Goal: Information Seeking & Learning: Learn about a topic

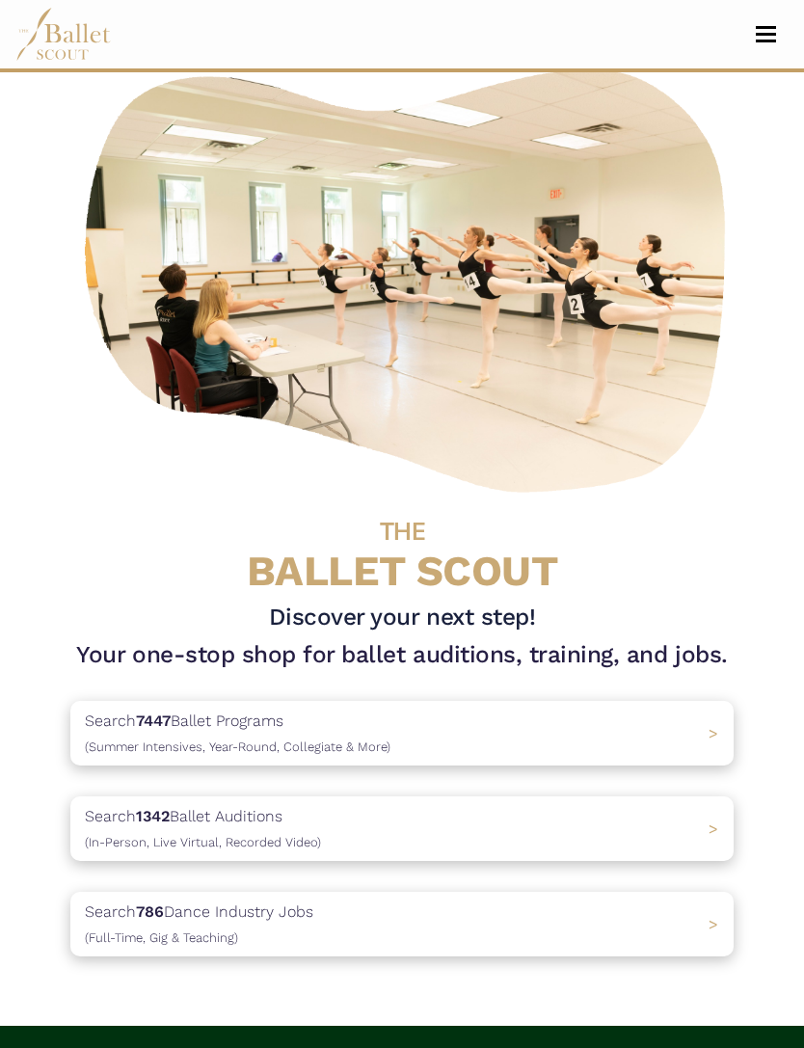
scroll to position [61, 0]
click at [115, 930] on span "(Full-Time, Gig & Teaching)" at bounding box center [161, 937] width 153 height 14
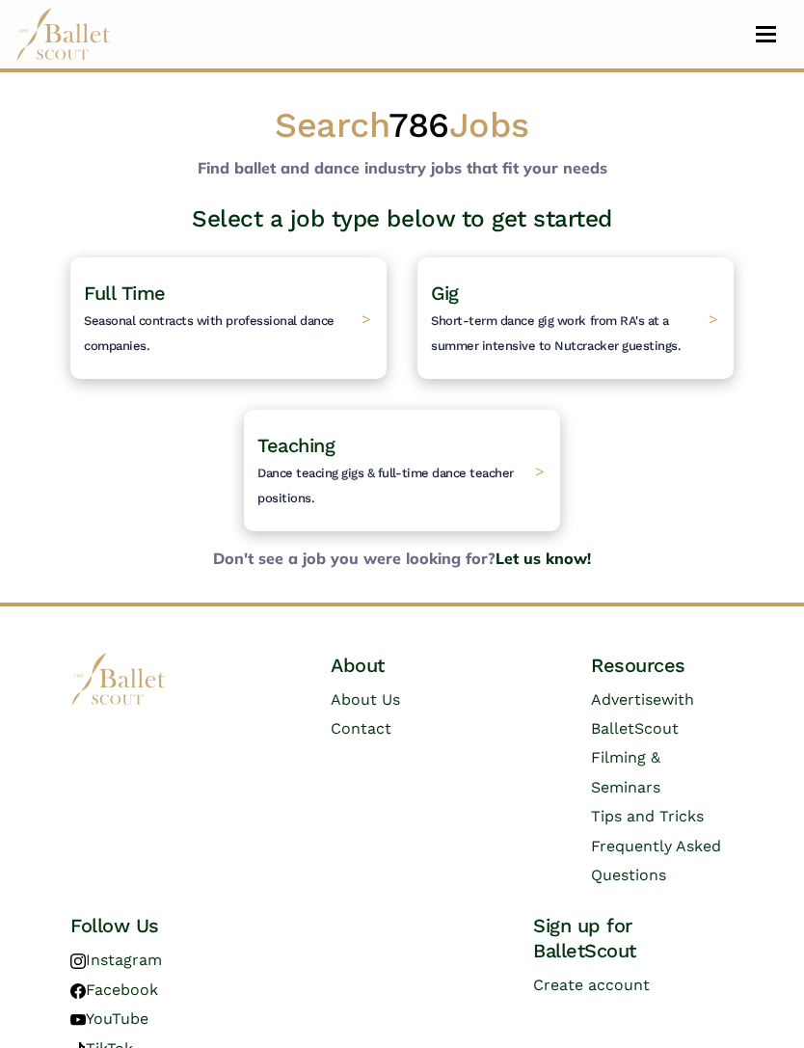
click at [457, 335] on h4 "Gig Short-term dance gig work from RA's at a summer intensive to Nutcracker gue…" at bounding box center [565, 317] width 268 height 75
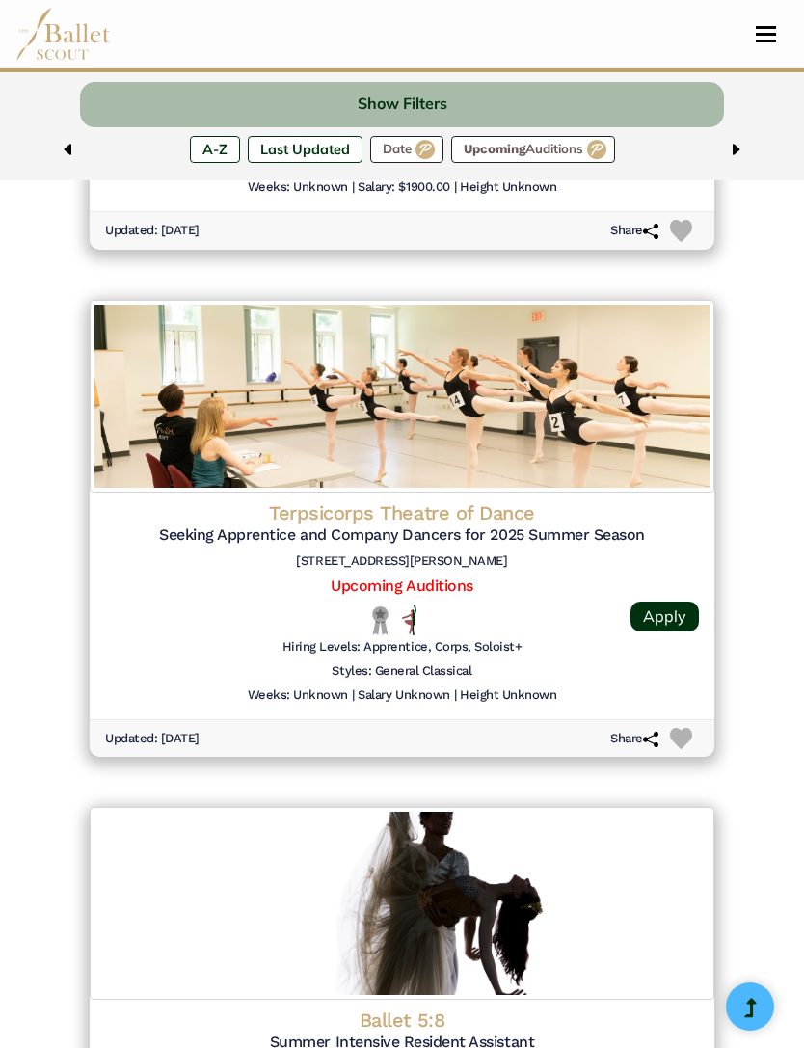
scroll to position [1587, 0]
click at [293, 537] on div "Terpsicorps Theatre of Dance Seeking Apprentice and Company Dancers for 2025 Su…" at bounding box center [402, 540] width 594 height 77
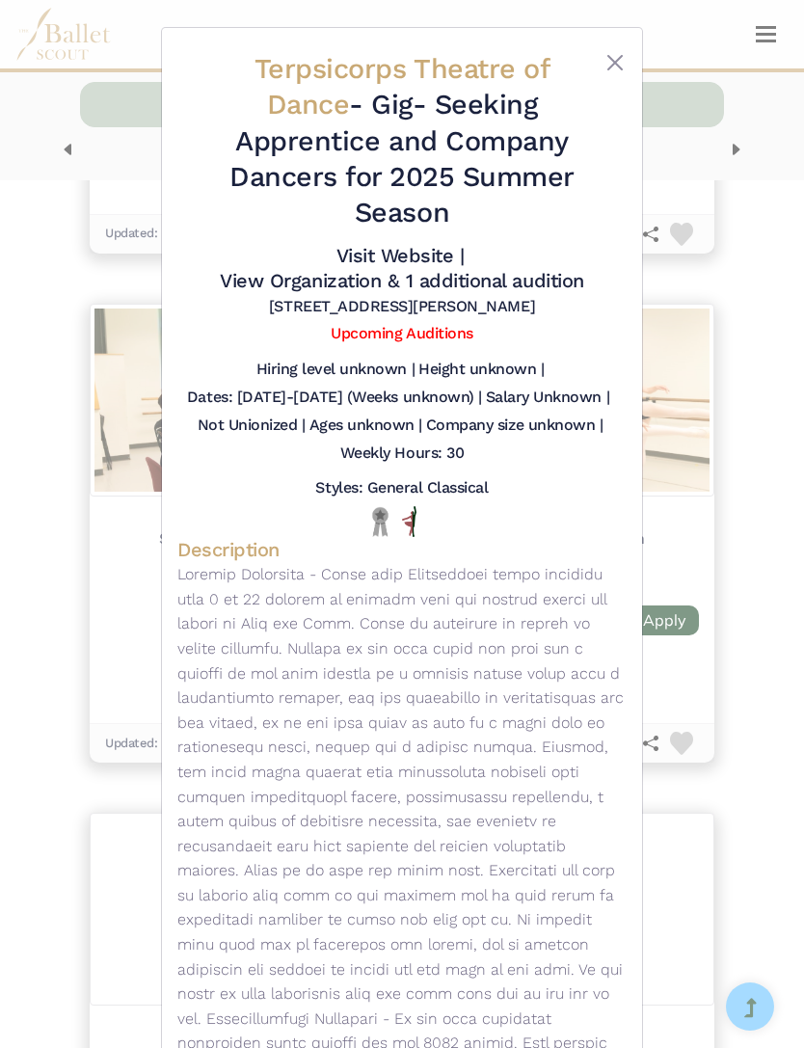
scroll to position [0, 0]
click at [589, 69] on div at bounding box center [608, 145] width 38 height 188
click at [595, 60] on div at bounding box center [608, 145] width 38 height 188
click at [609, 57] on button "Close" at bounding box center [614, 62] width 23 height 23
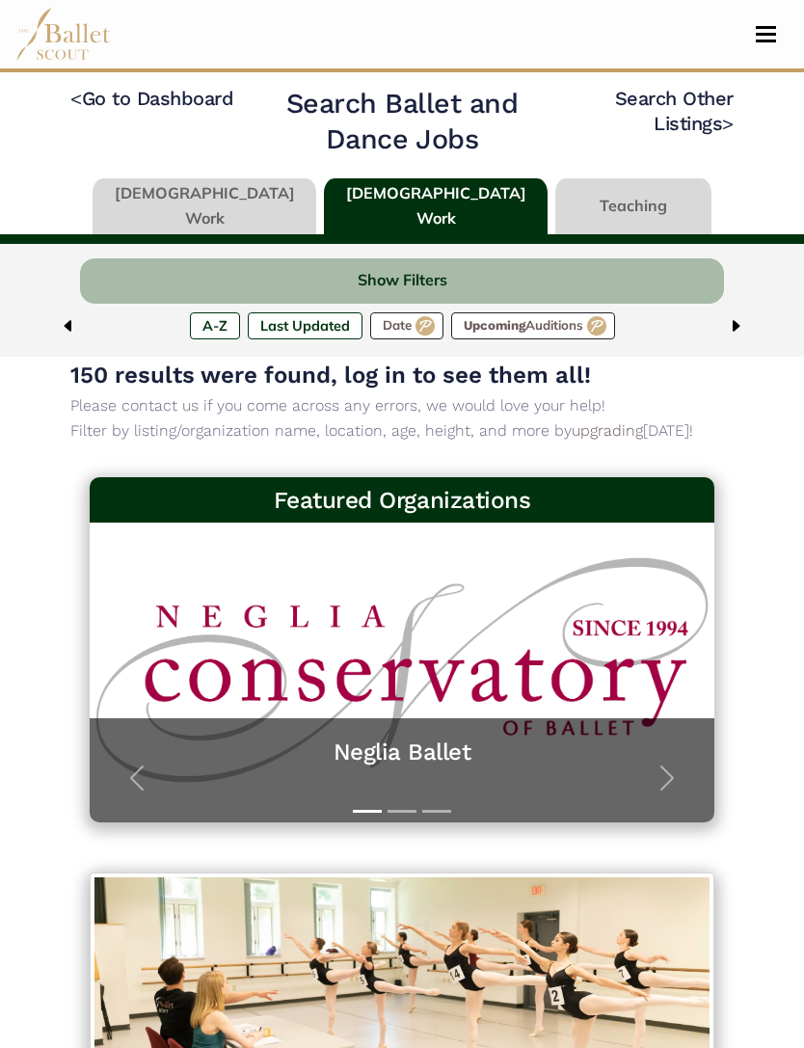
click at [512, 332] on label "Upcoming Auditions" at bounding box center [533, 325] width 164 height 27
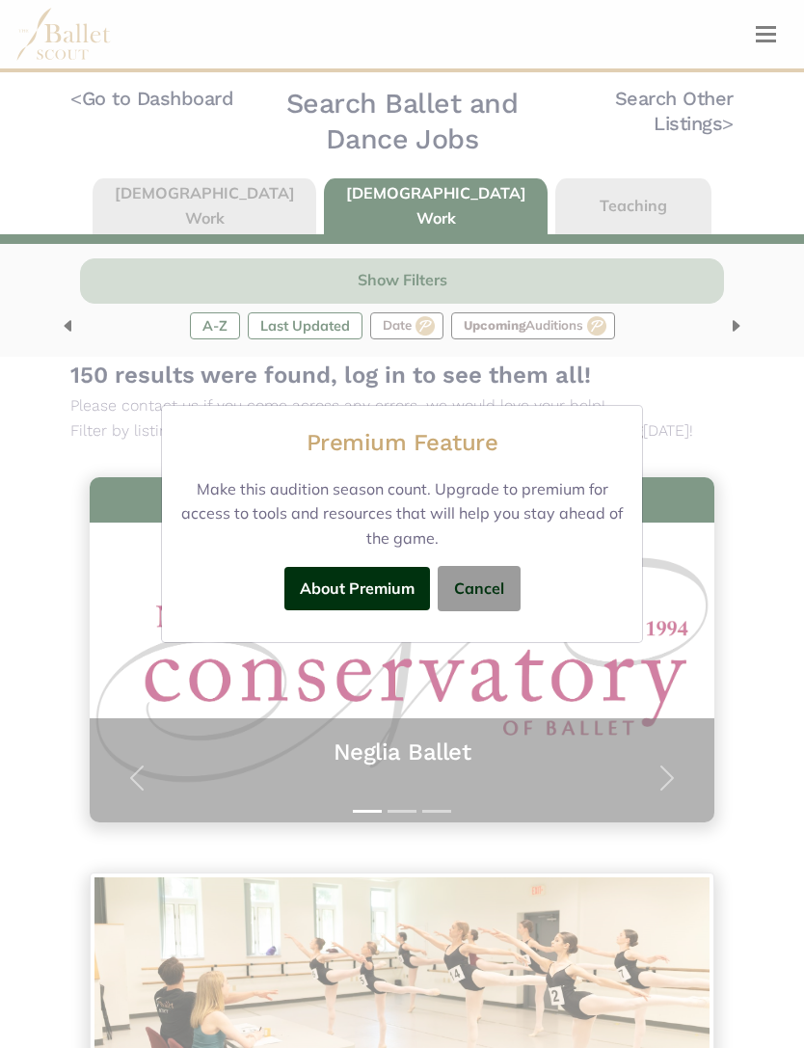
click at [476, 574] on button "Cancel" at bounding box center [479, 588] width 83 height 45
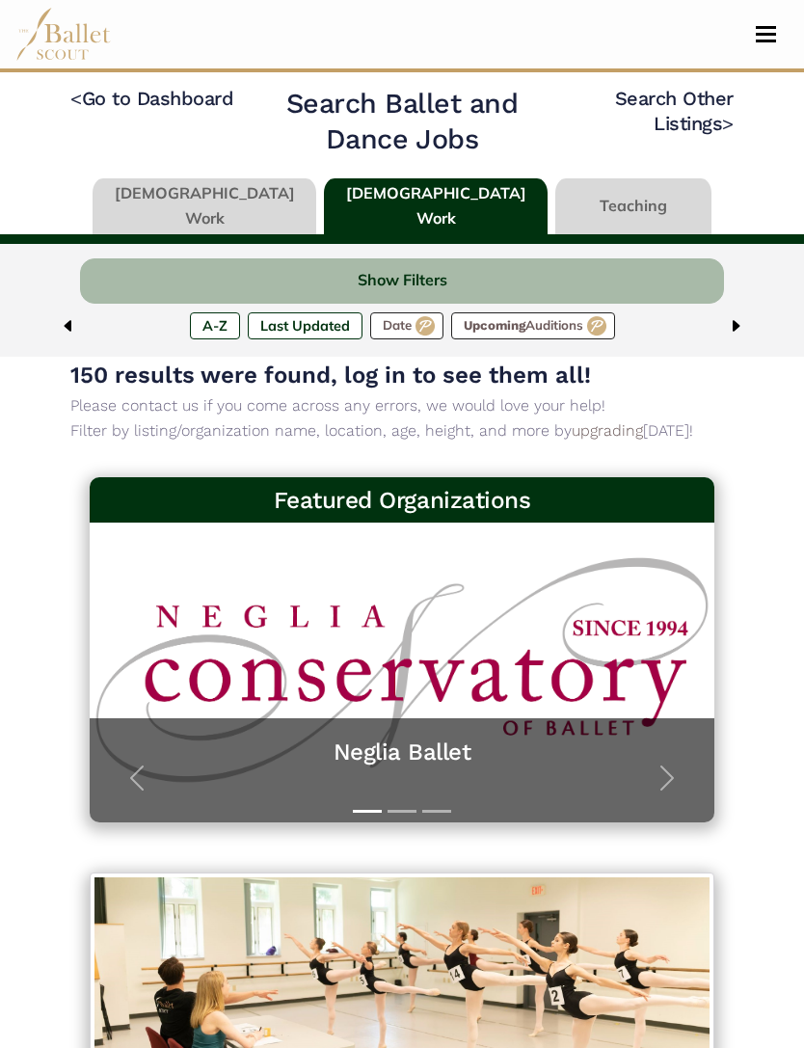
click at [660, 113] on link "Search Other Listings >" at bounding box center [674, 111] width 119 height 48
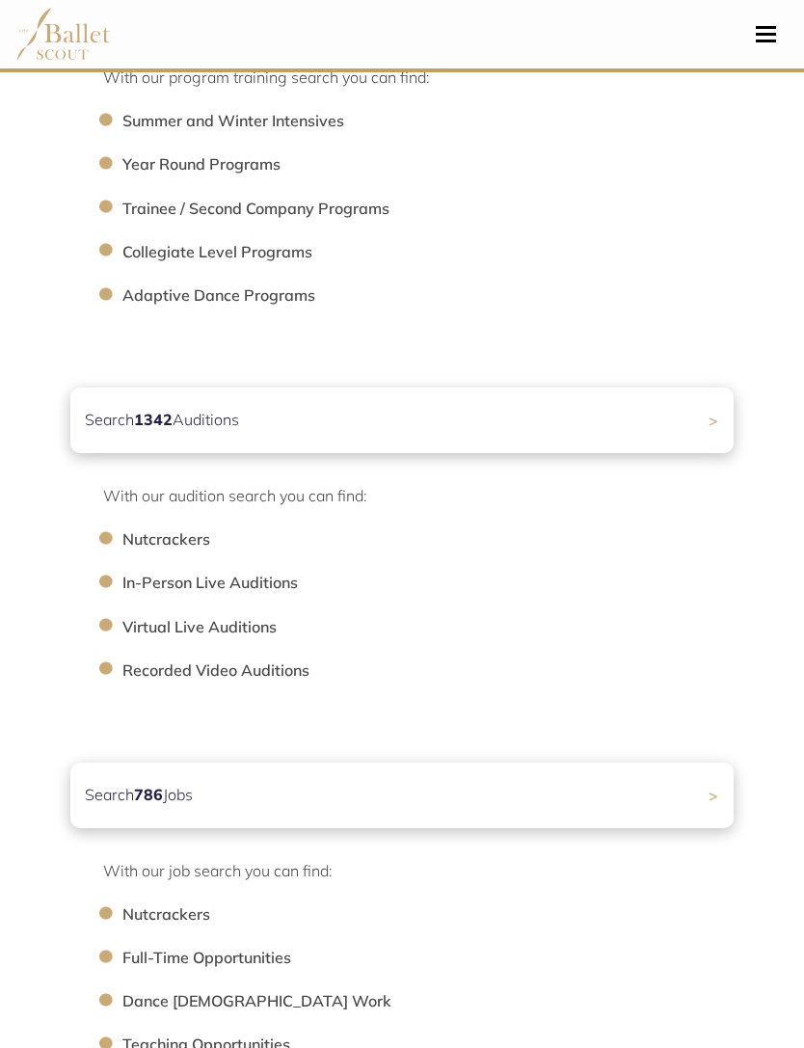
scroll to position [453, 0]
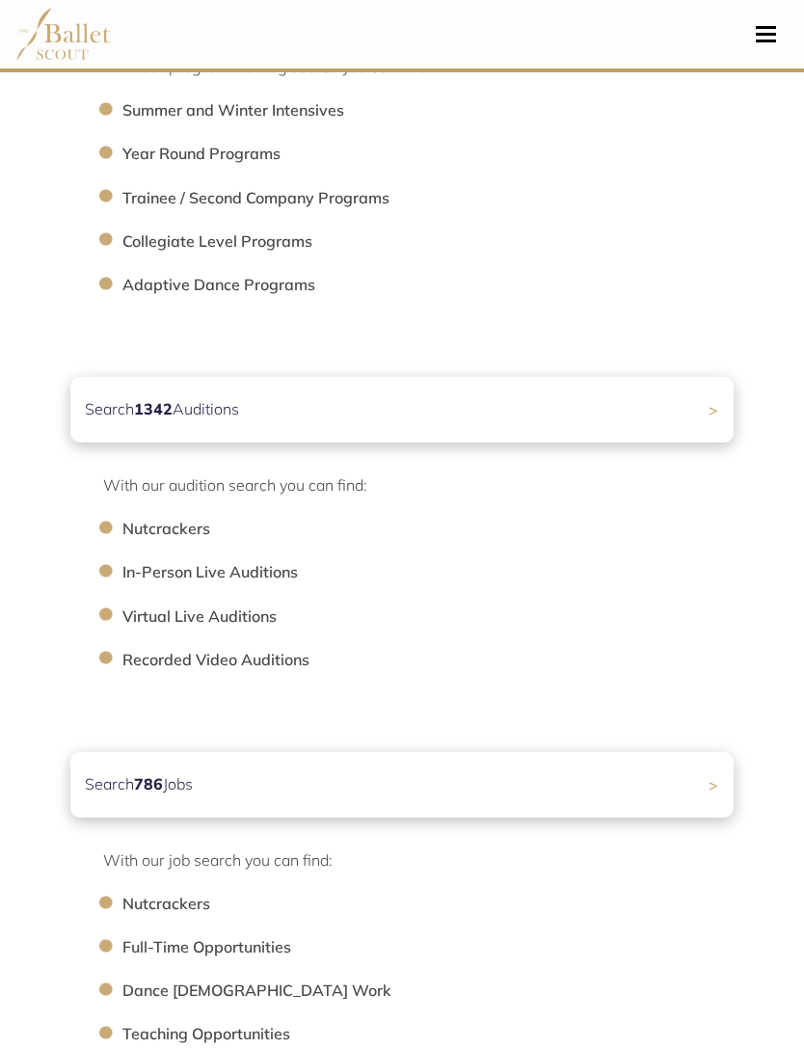
click at [139, 528] on li "Nutcrackers" at bounding box center [437, 529] width 630 height 25
click at [147, 535] on li "Nutcrackers" at bounding box center [437, 529] width 630 height 25
click at [133, 514] on div "With our audition search you can find: Nutcrackers In-Person Live Auditions Vir…" at bounding box center [401, 572] width 663 height 199
click at [143, 518] on li "Nutcrackers" at bounding box center [437, 529] width 630 height 25
click at [140, 517] on li "Nutcrackers" at bounding box center [437, 529] width 630 height 25
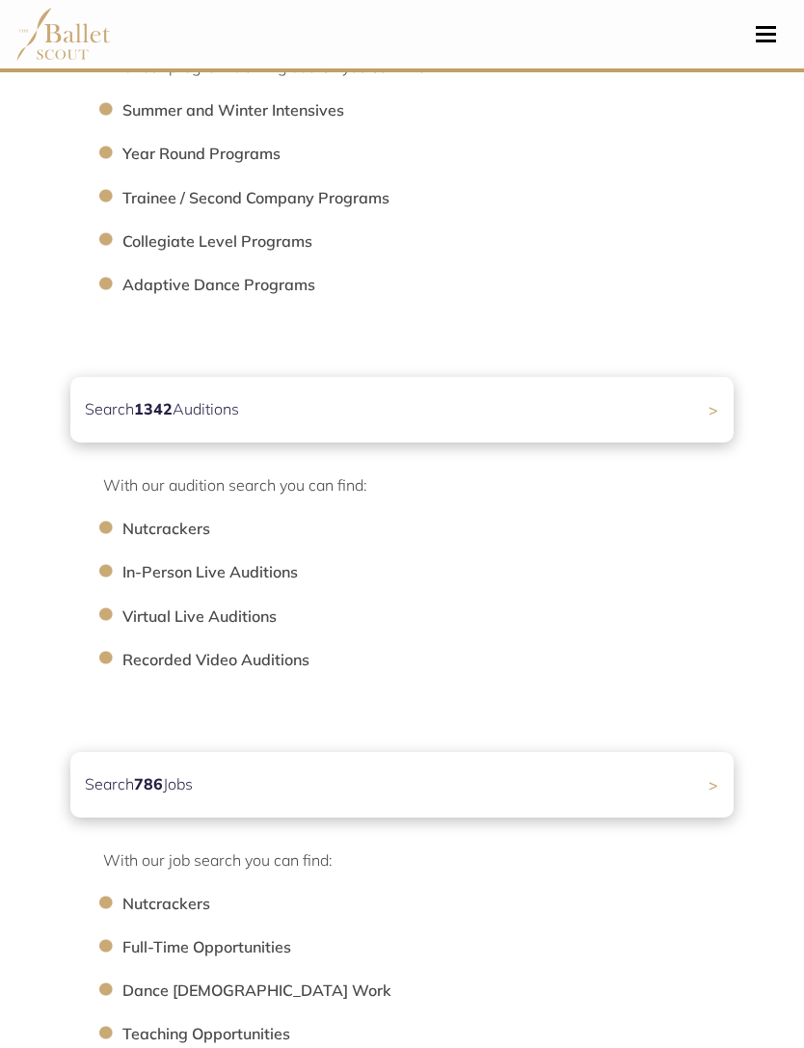
click at [101, 414] on p "Search 1342 Auditions" at bounding box center [162, 409] width 154 height 25
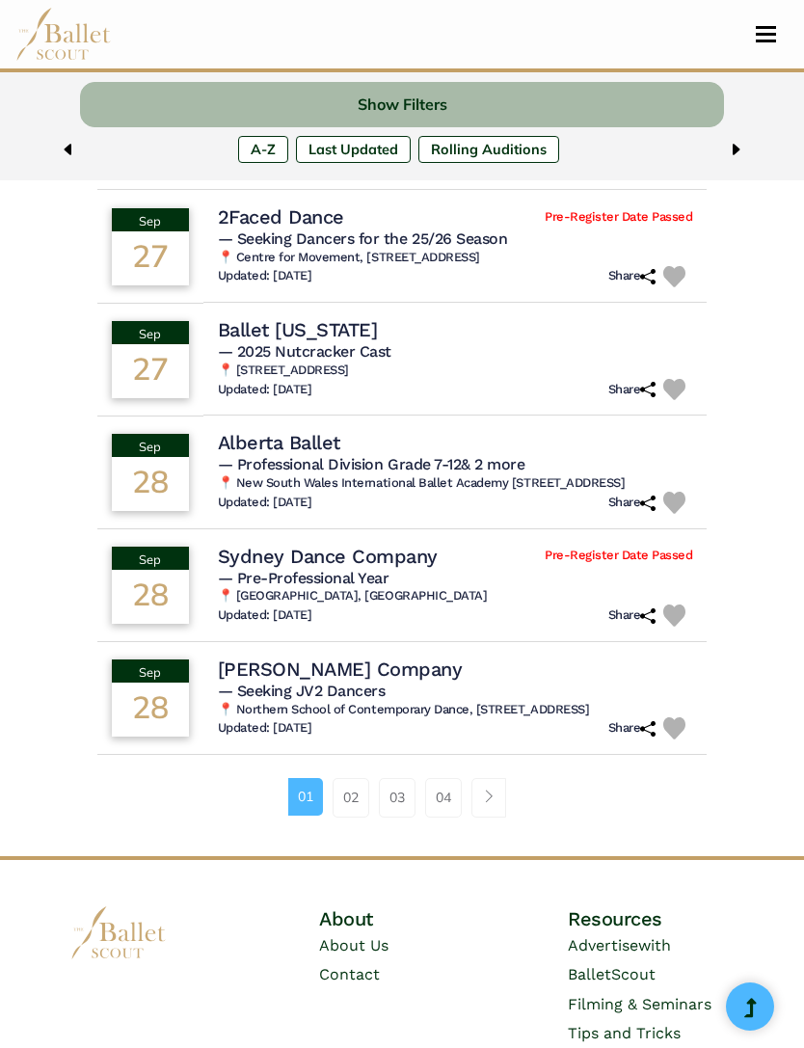
scroll to position [995, 0]
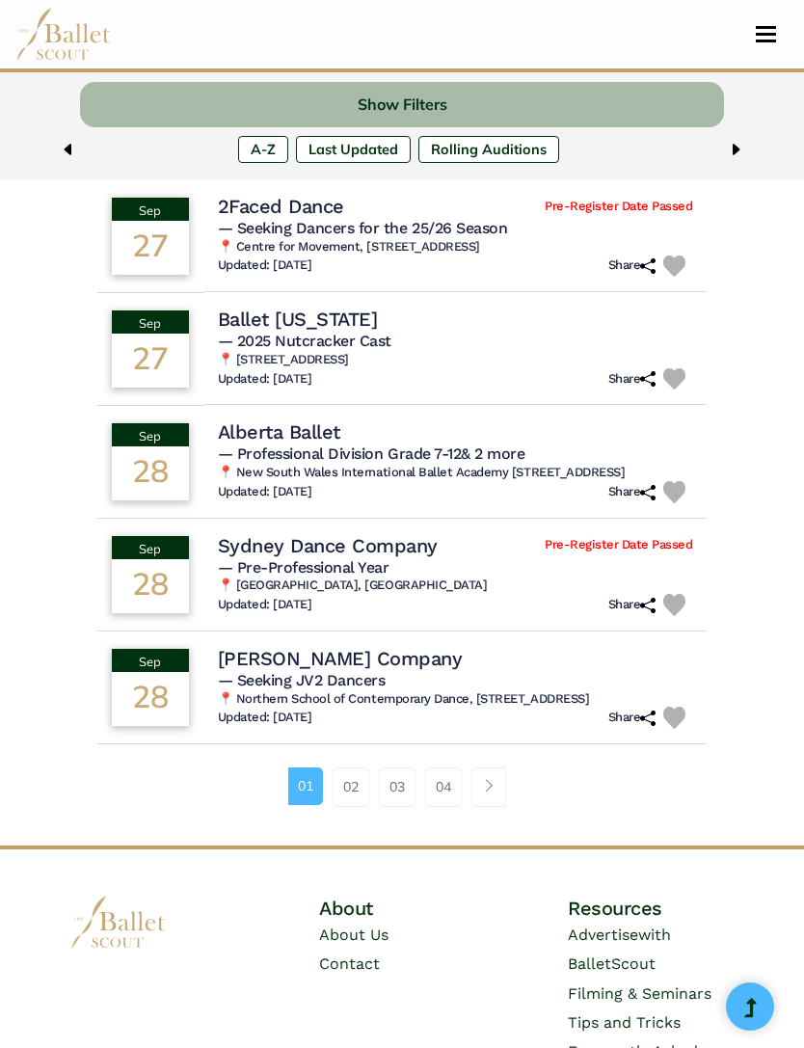
click at [351, 806] on link "02" at bounding box center [351, 786] width 37 height 39
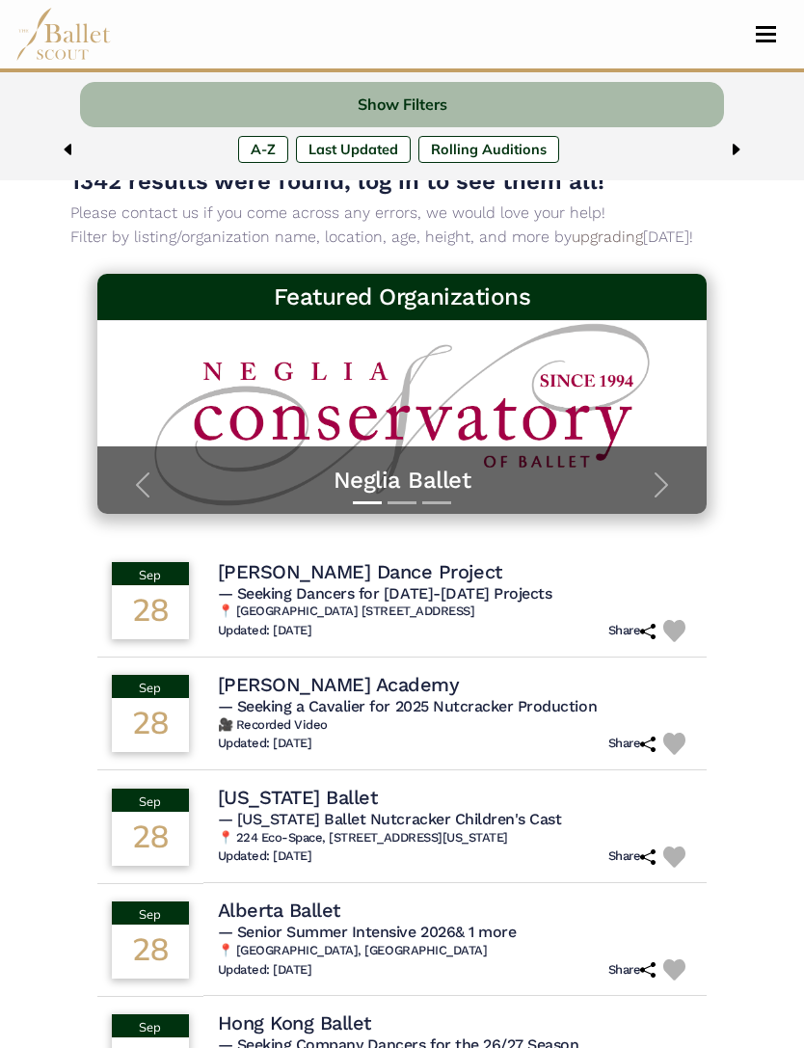
scroll to position [110, 0]
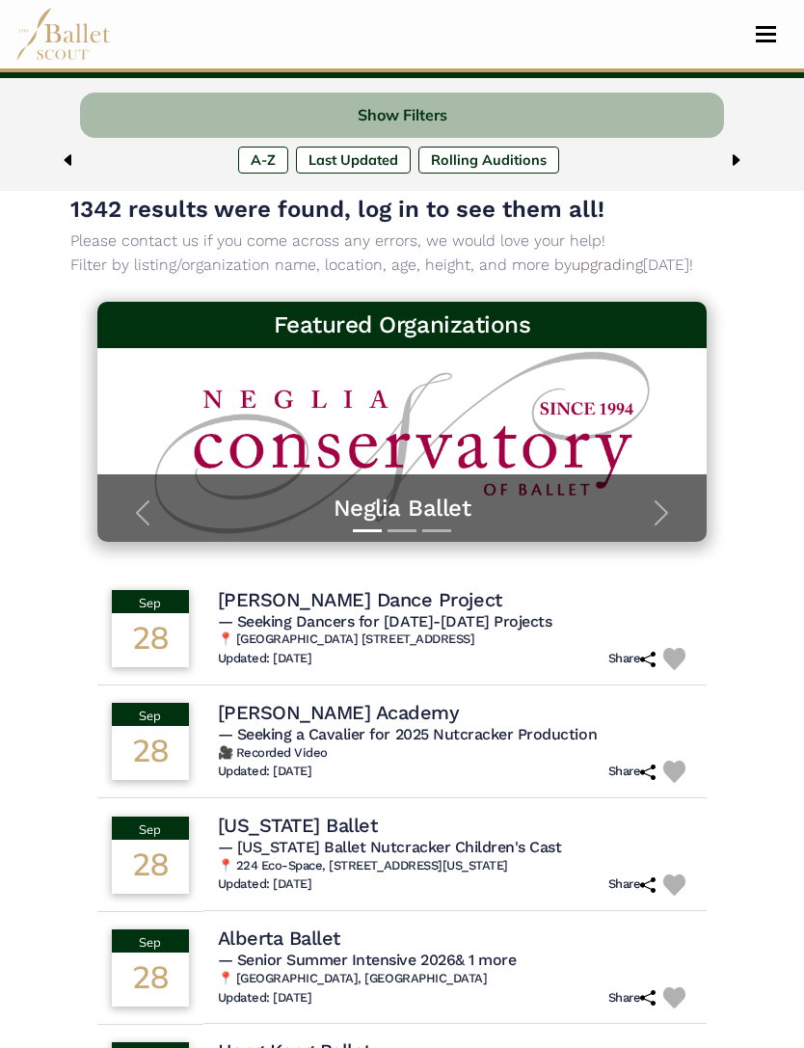
click at [334, 634] on h6 "📍 Dance Colony Studios 4222 N Ravenswood Ave Suite 102 Door C, Chicago, IL 60613" at bounding box center [455, 639] width 475 height 16
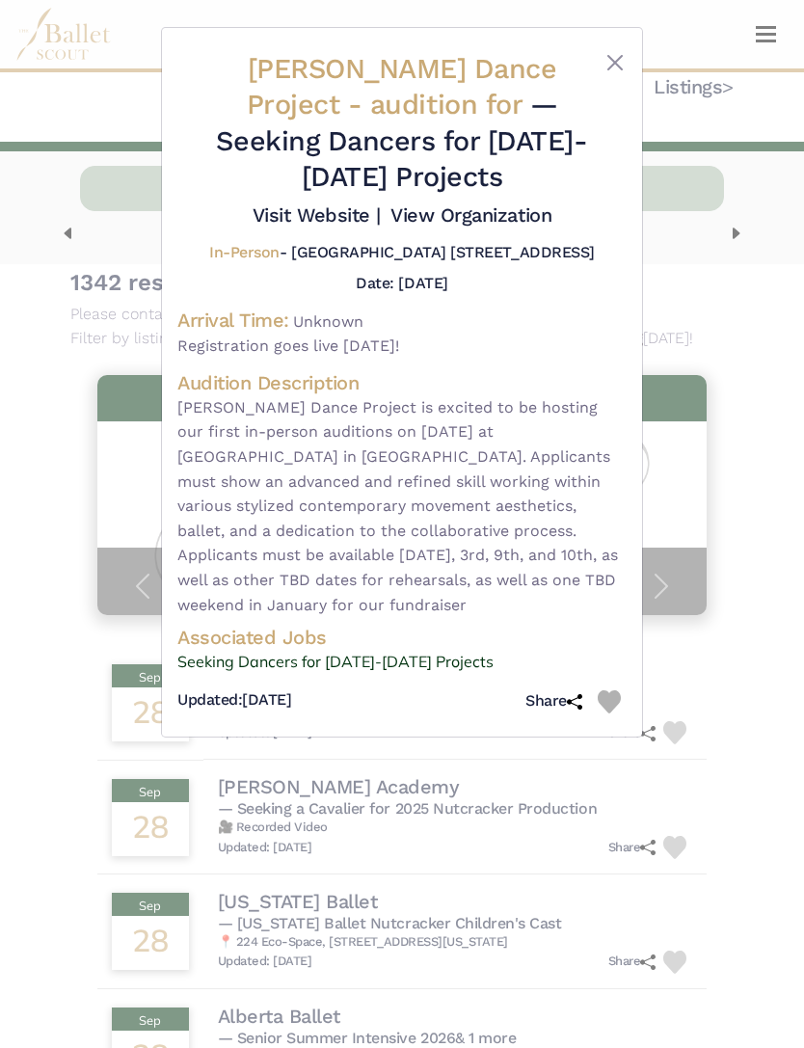
scroll to position [39, 0]
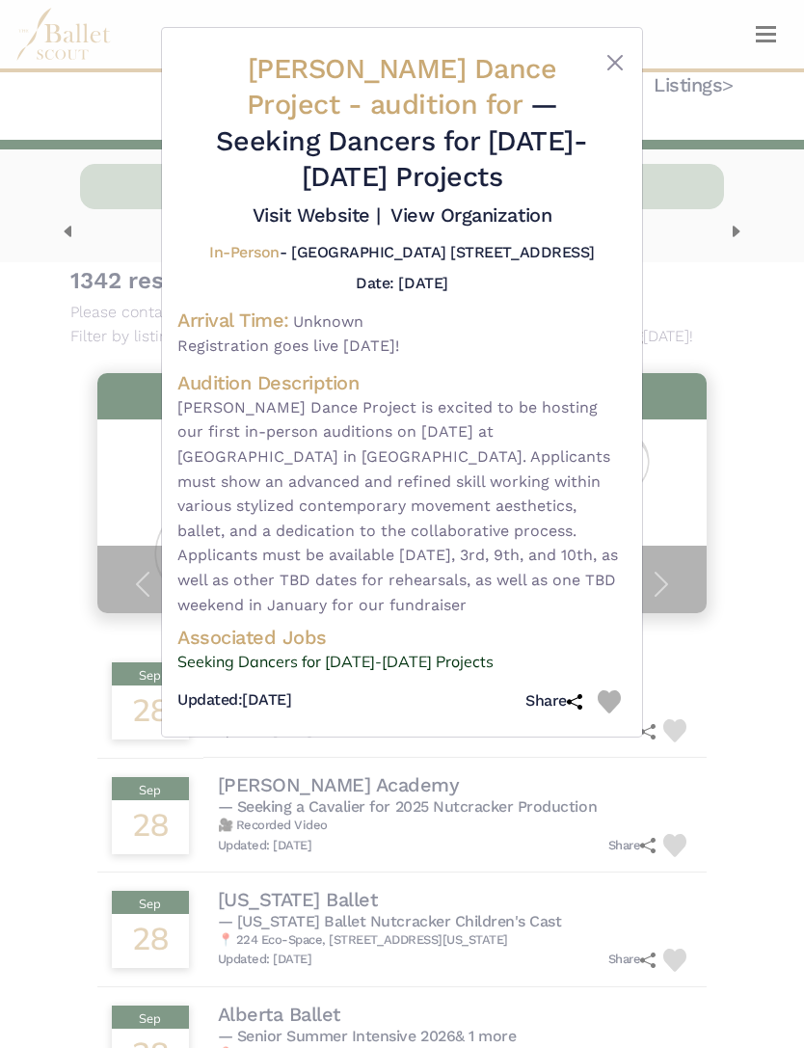
click at [113, 147] on div "Boykin Dance Project - audition for — Seeking Dancers for 2025-2026 Projects Vi…" at bounding box center [402, 524] width 804 height 1048
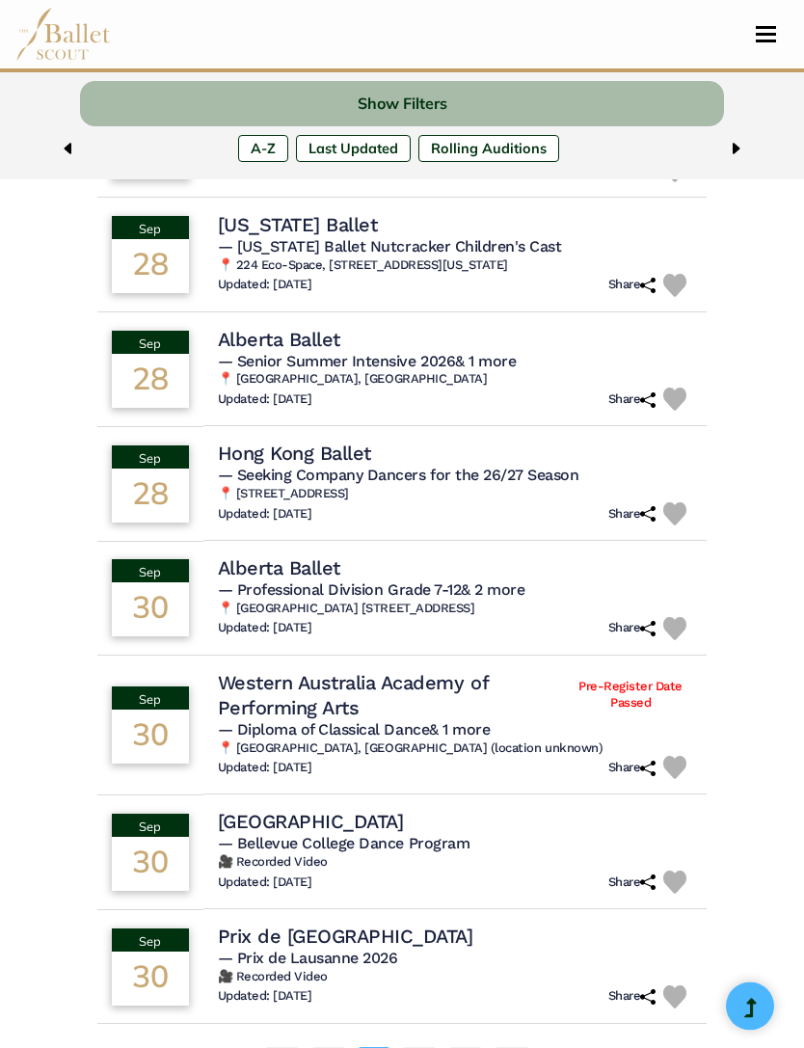
scroll to position [713, 0]
click at [407, 1047] on link "03" at bounding box center [419, 1066] width 37 height 39
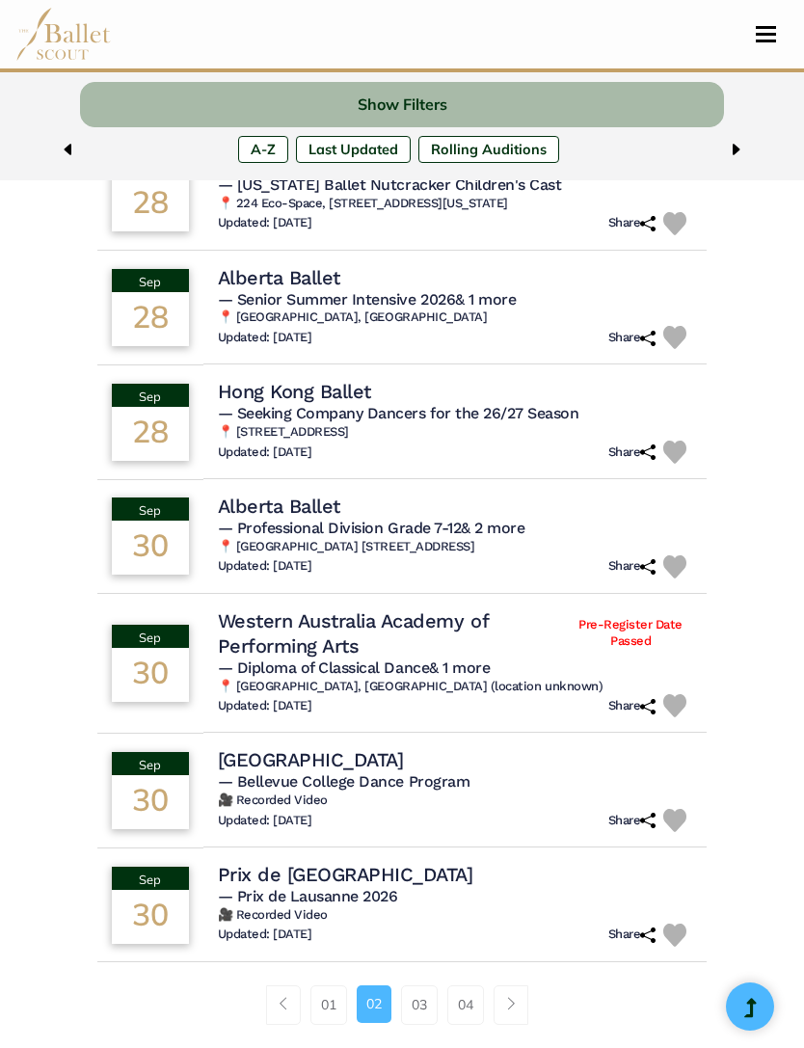
click at [467, 1021] on link "04" at bounding box center [465, 1004] width 37 height 39
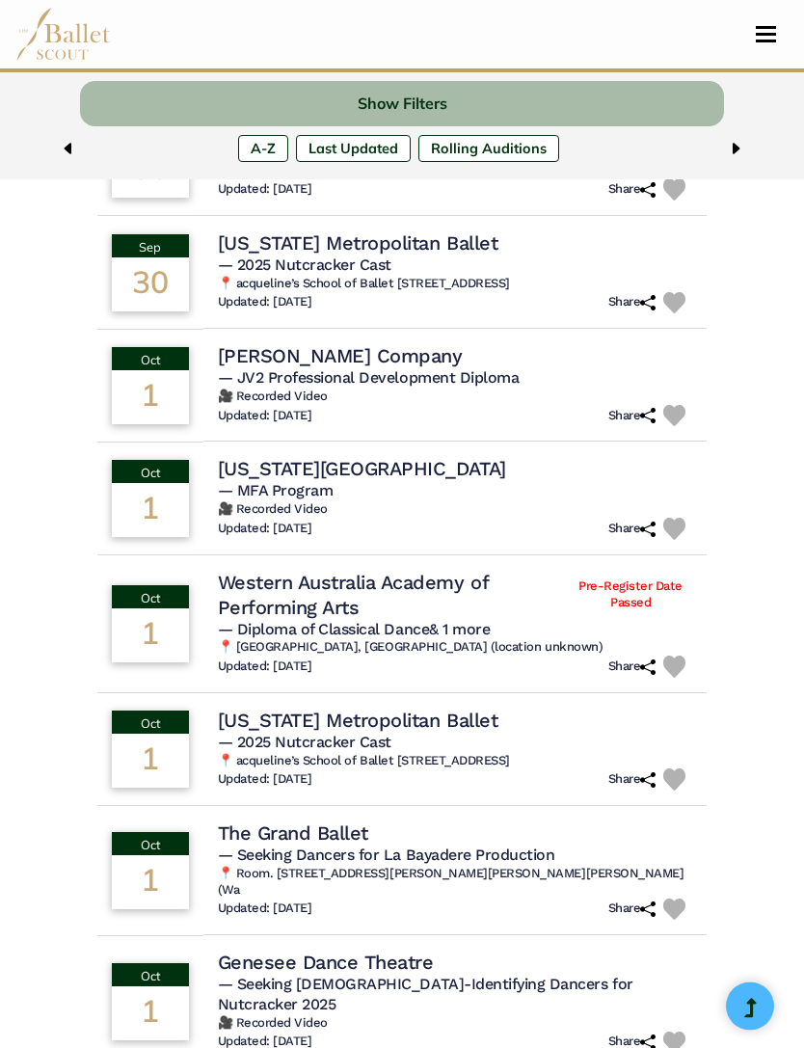
scroll to position [692, 0]
click at [340, 866] on h6 "📍 Room. [STREET_ADDRESS][PERSON_NAME][PERSON_NAME][PERSON_NAME] (Wa" at bounding box center [455, 882] width 475 height 33
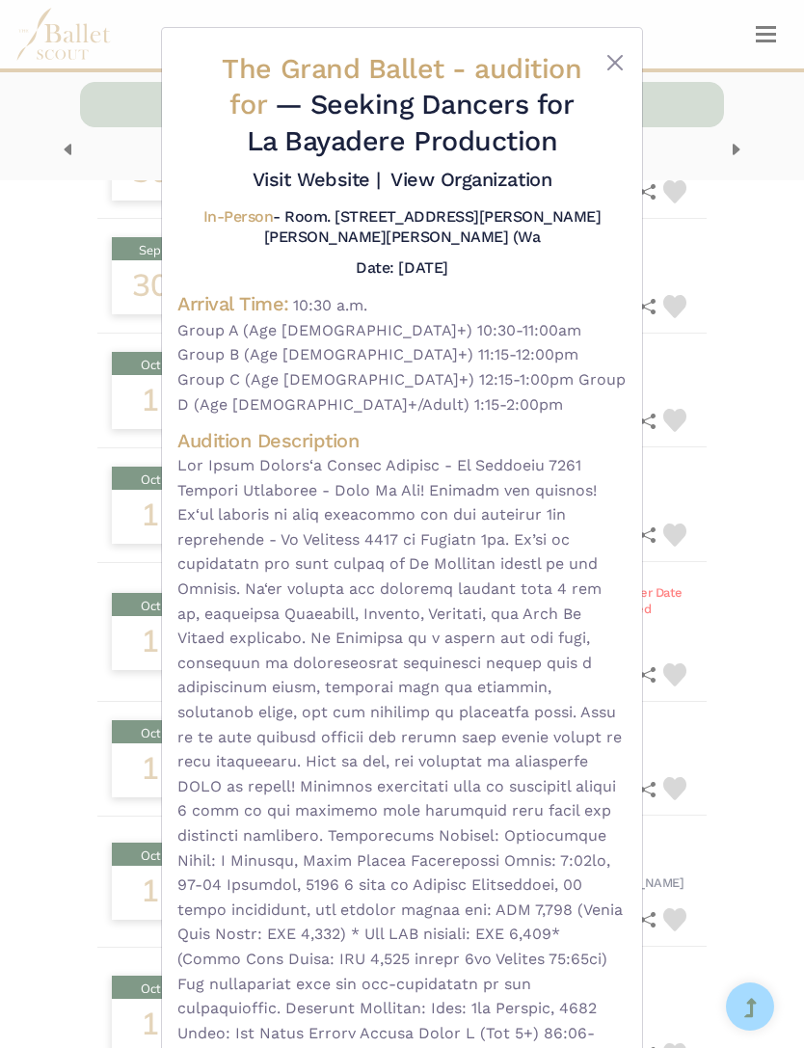
scroll to position [0, 0]
click at [601, 75] on div at bounding box center [608, 109] width 38 height 116
click at [621, 70] on button "Close" at bounding box center [614, 62] width 23 height 23
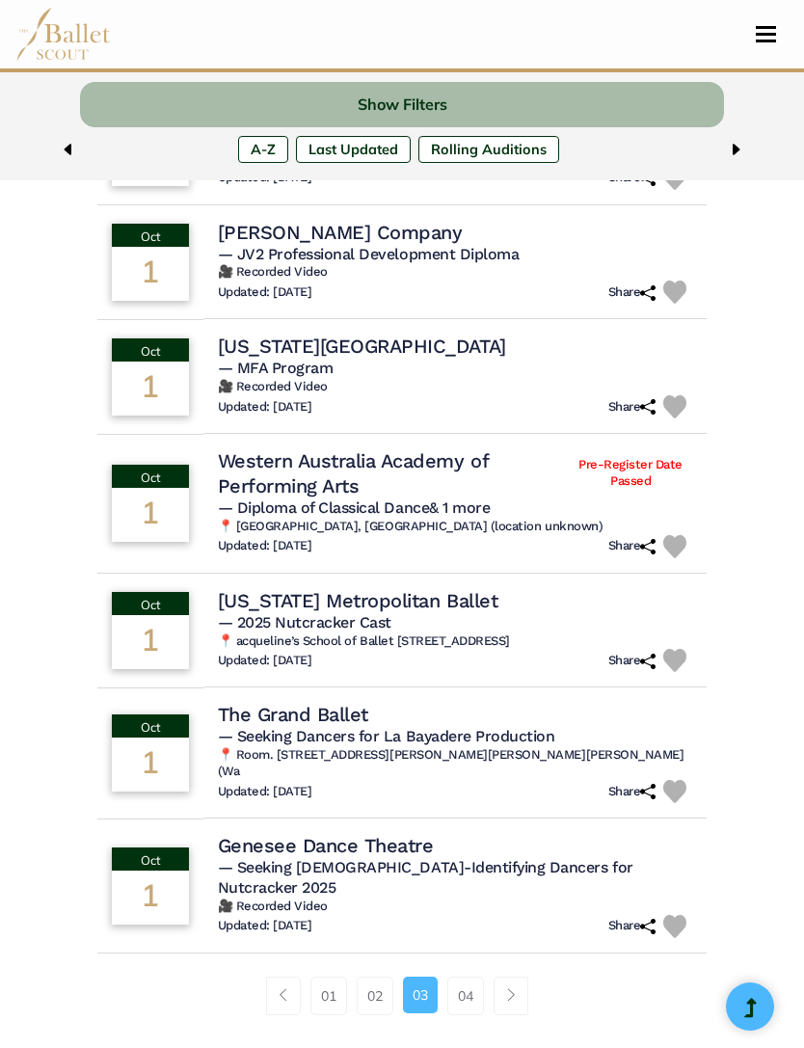
scroll to position [829, 0]
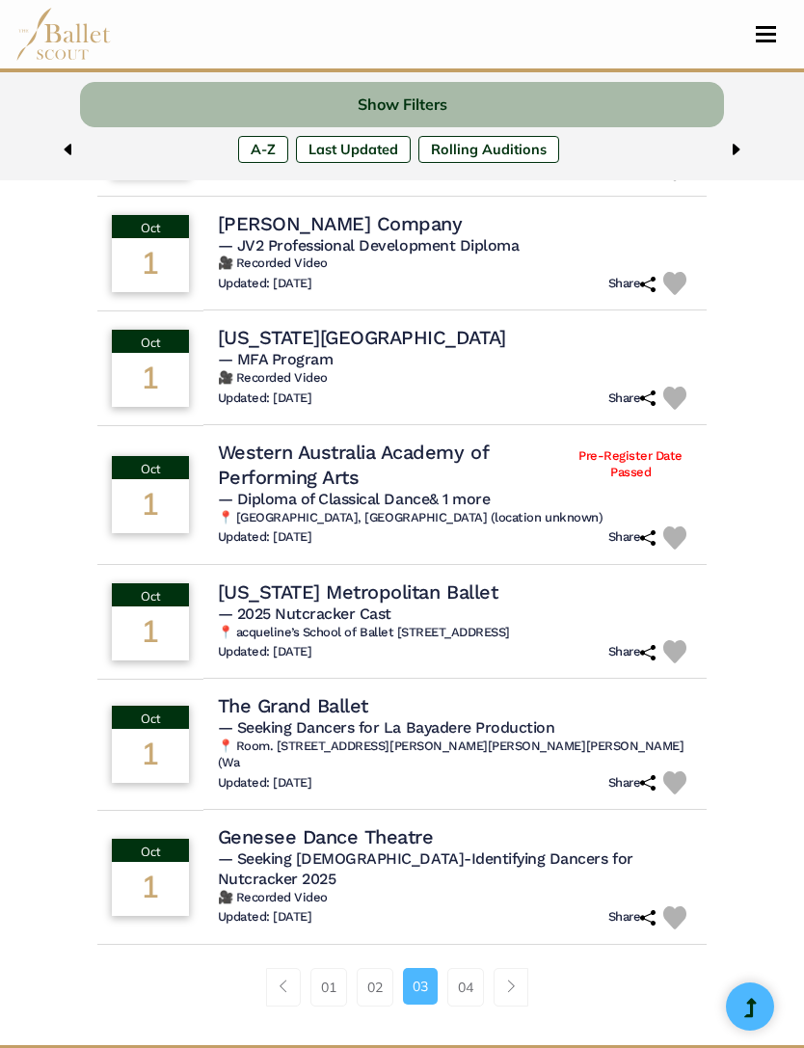
click at [460, 968] on link "04" at bounding box center [465, 987] width 37 height 39
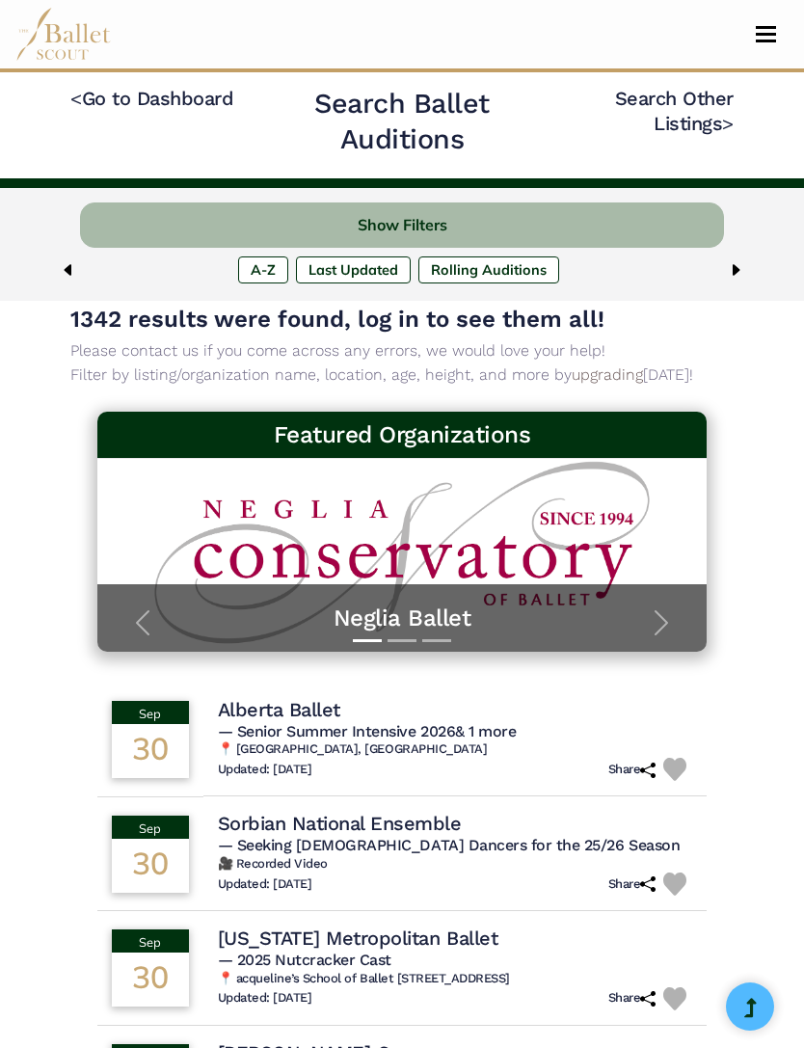
scroll to position [891, 0]
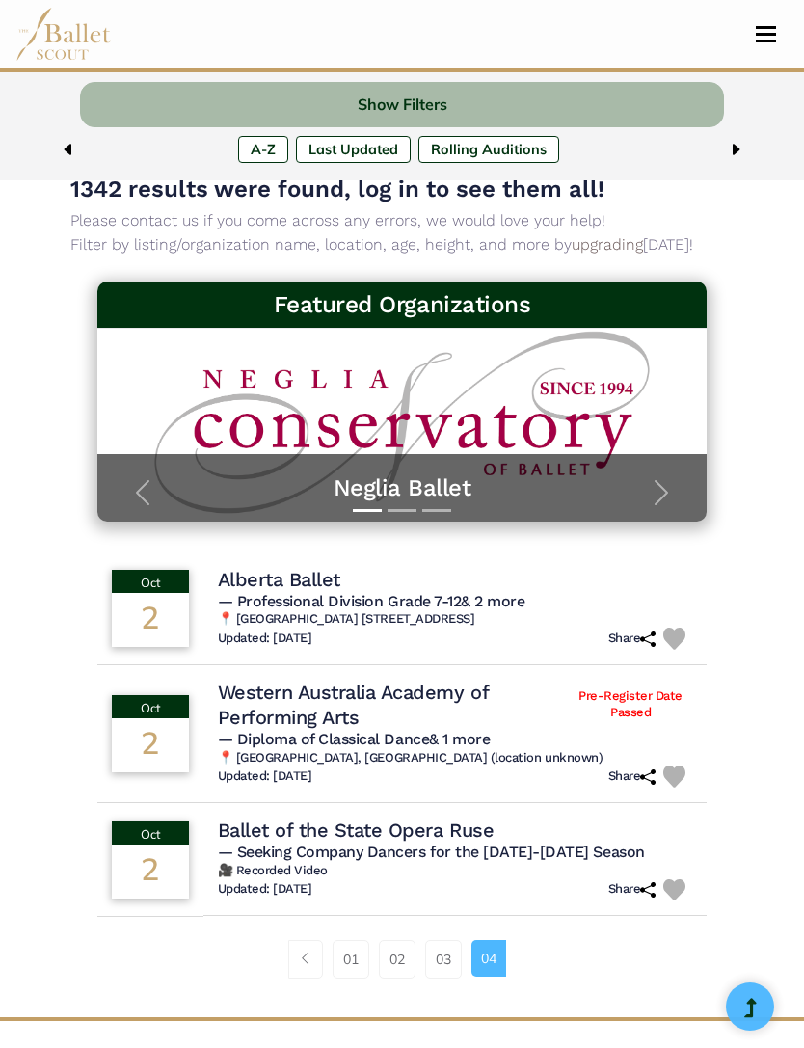
scroll to position [135, 0]
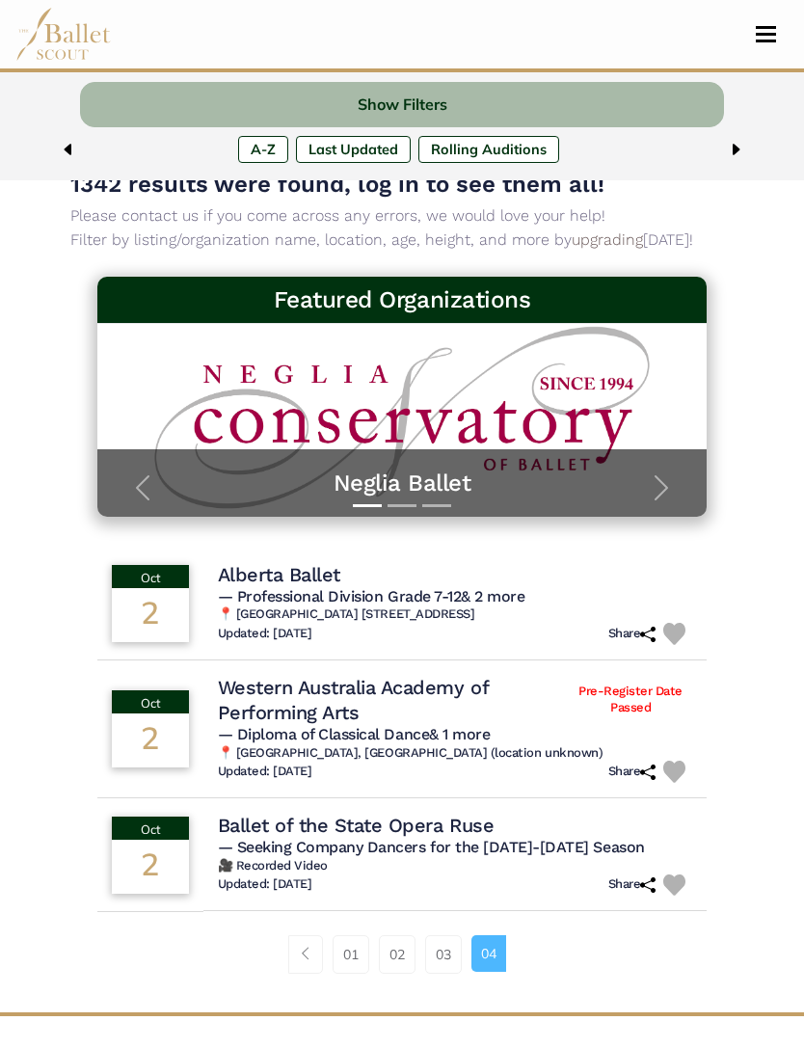
click at [389, 841] on span "— Seeking Company Dancers for the [DATE]-[DATE] Season" at bounding box center [431, 847] width 427 height 18
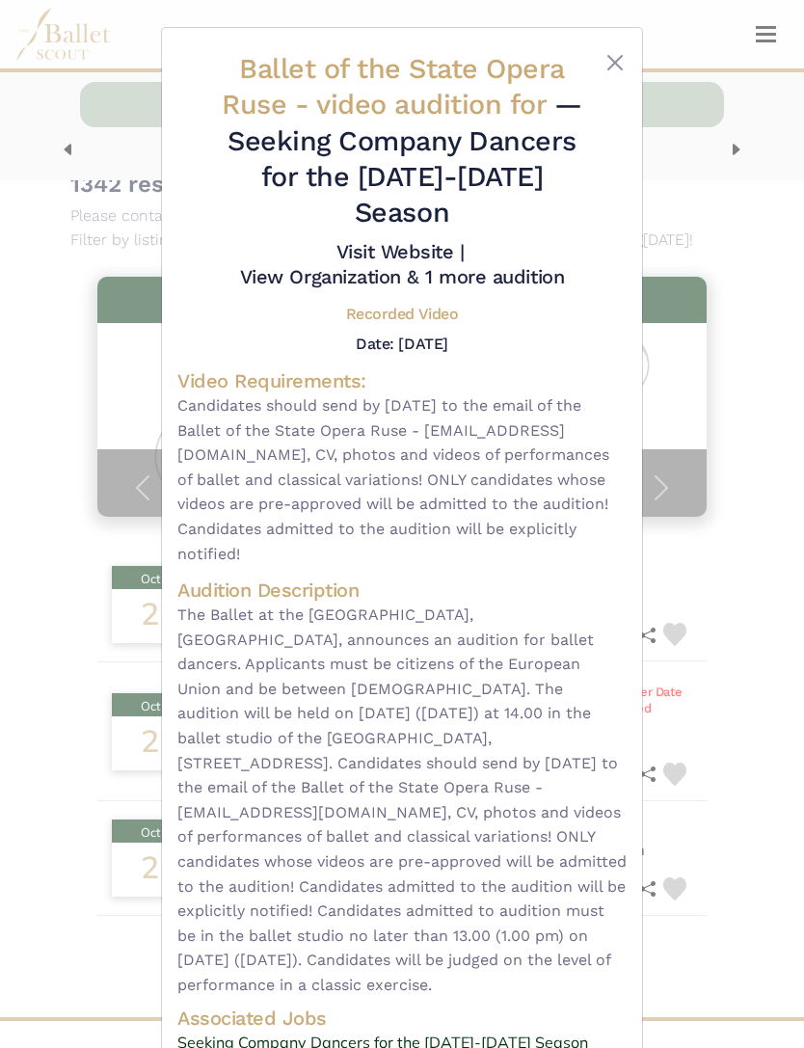
click at [602, 77] on div at bounding box center [608, 145] width 38 height 188
click at [614, 66] on button "Close" at bounding box center [614, 62] width 23 height 23
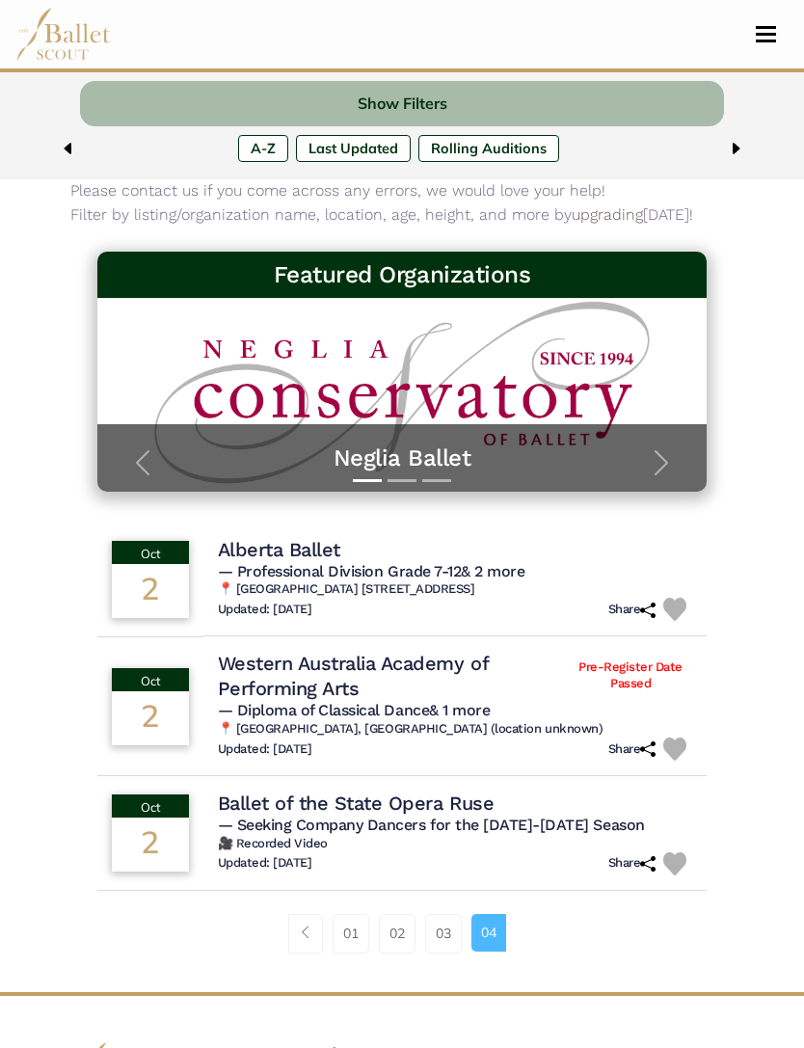
scroll to position [0, 0]
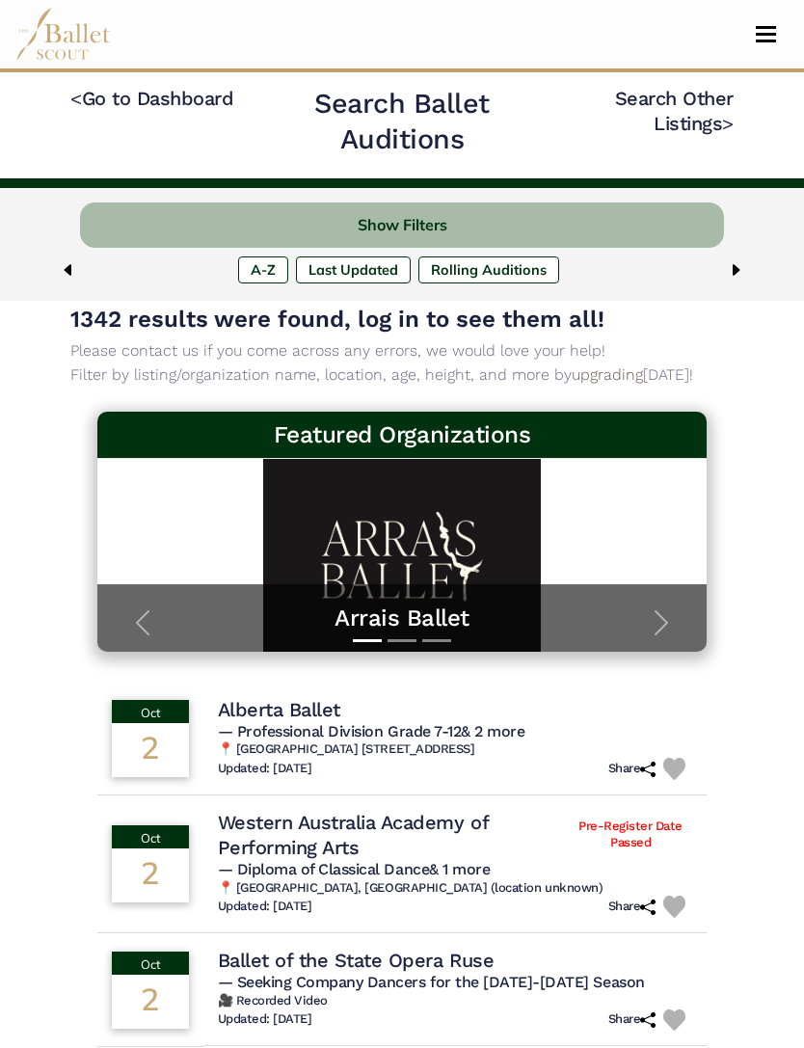
click at [113, 108] on link "< Go to Dashboard" at bounding box center [151, 98] width 163 height 23
